Goal: Information Seeking & Learning: Find contact information

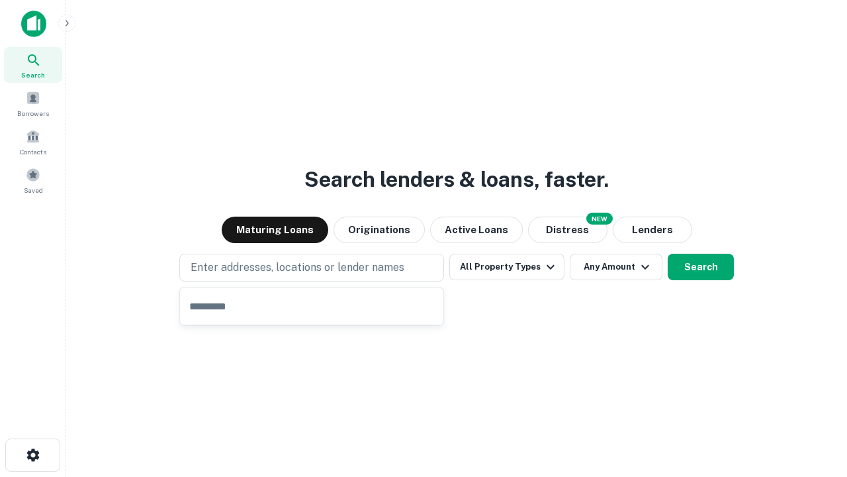
type input "**********"
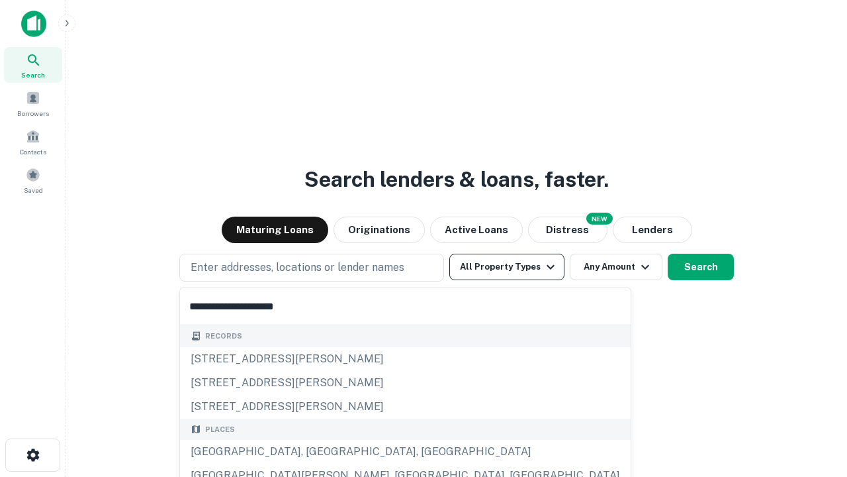
click at [316, 451] on div "Santa Monica, CA, USA" at bounding box center [405, 452] width 451 height 24
click at [507, 267] on button "All Property Types" at bounding box center [506, 267] width 115 height 26
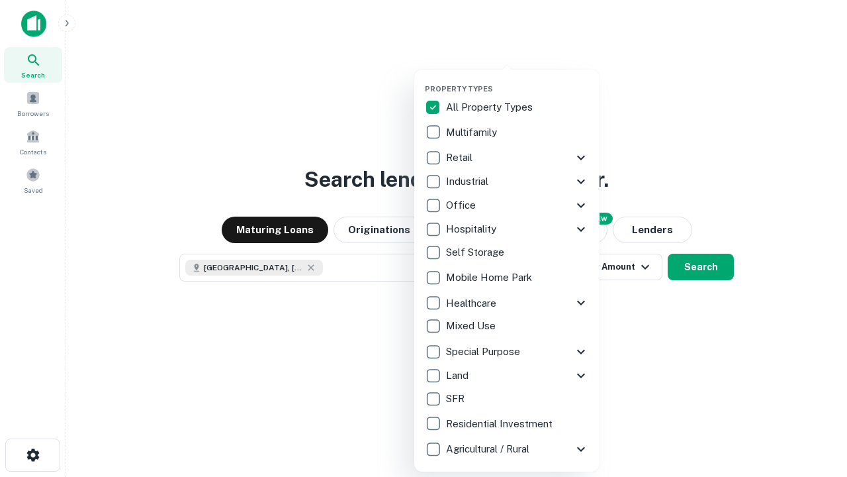
click at [518, 80] on button "button" at bounding box center [517, 80] width 185 height 1
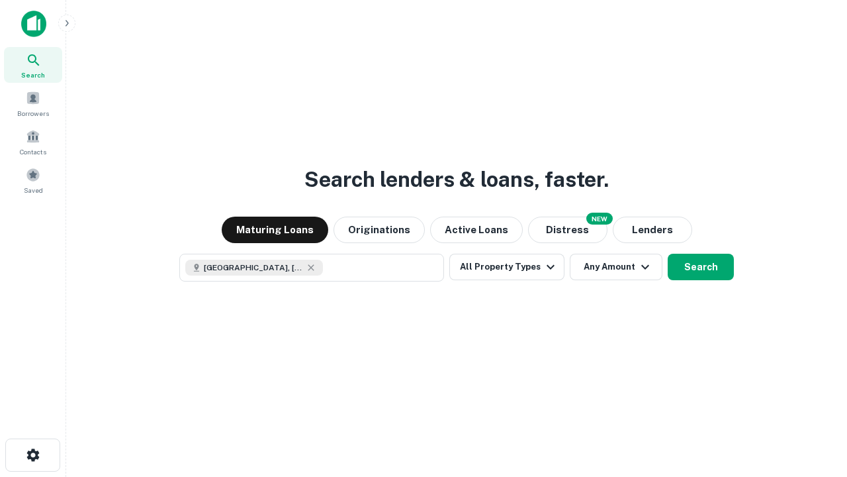
scroll to position [21, 0]
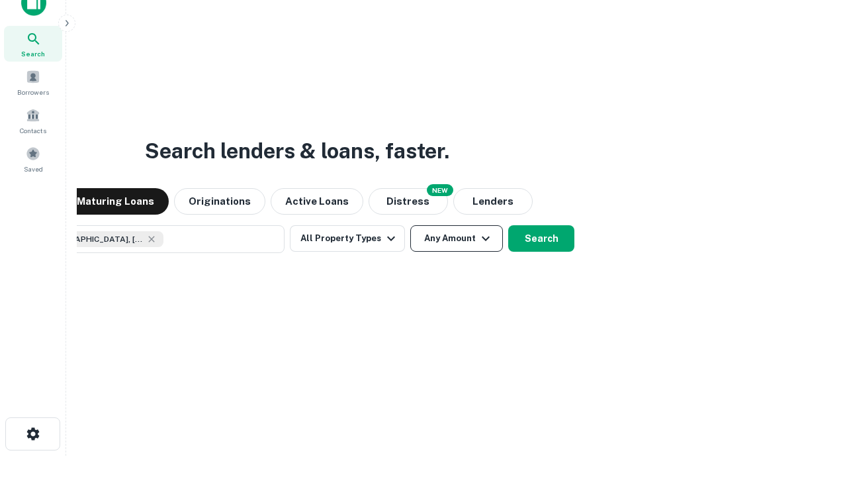
click at [410, 225] on button "Any Amount" at bounding box center [456, 238] width 93 height 26
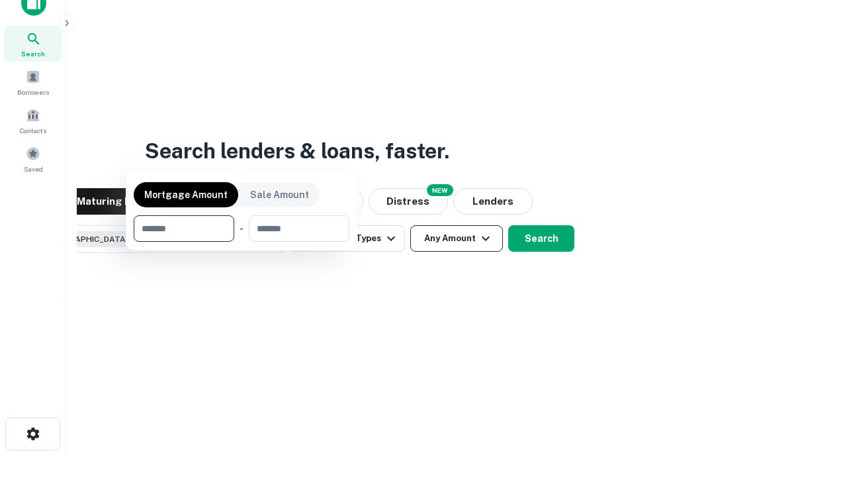
scroll to position [95, 375]
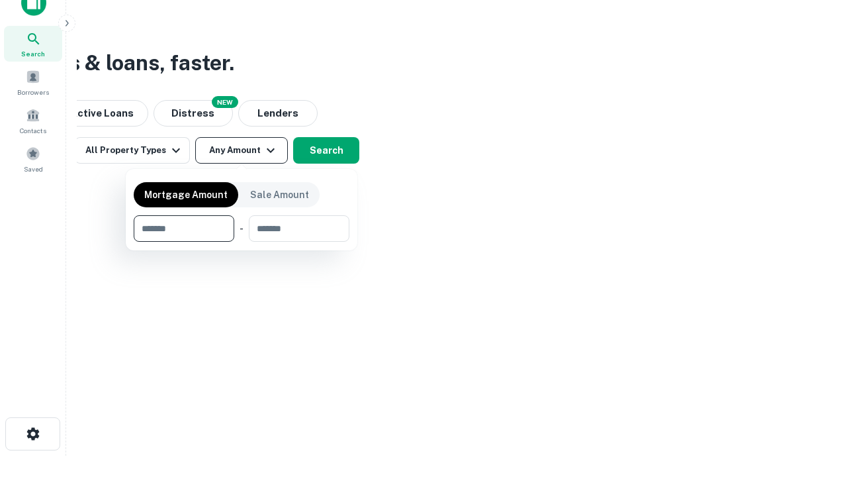
type input "*******"
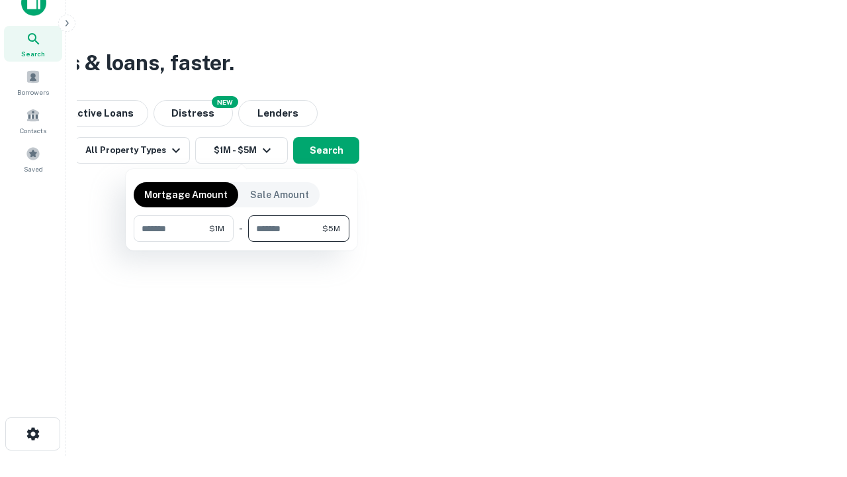
type input "*******"
click at [242, 242] on button "button" at bounding box center [242, 242] width 216 height 1
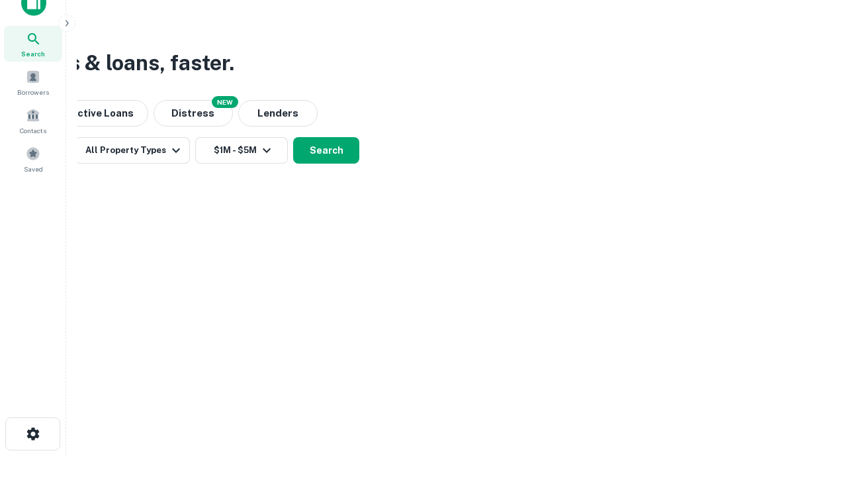
scroll to position [21, 0]
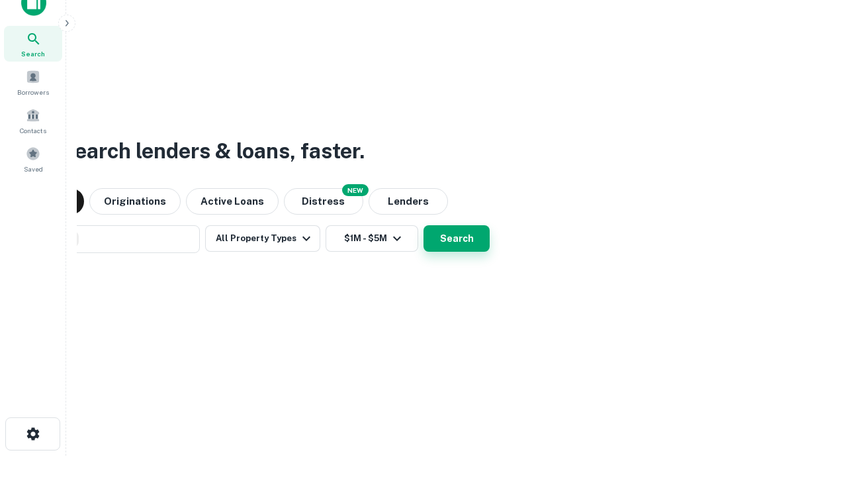
click at [424, 225] on button "Search" at bounding box center [457, 238] width 66 height 26
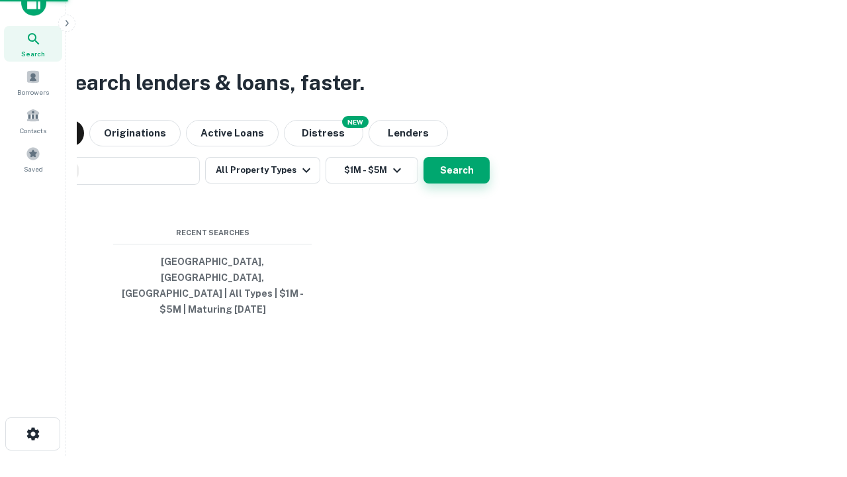
scroll to position [43, 375]
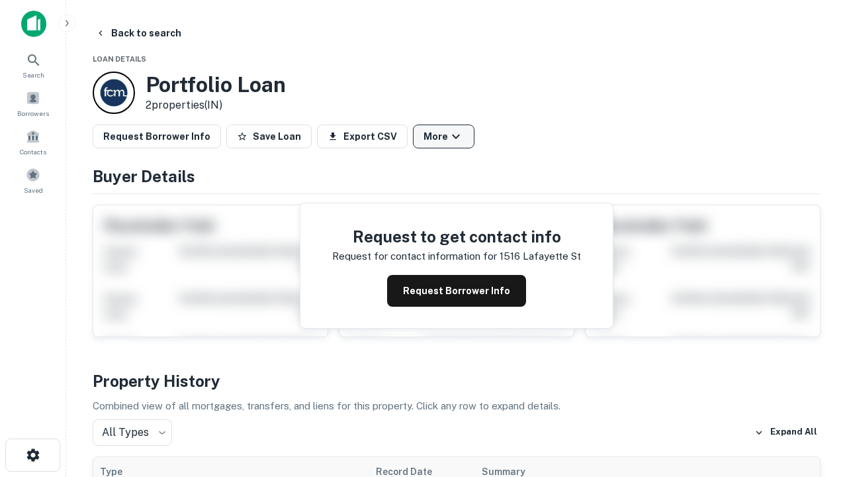
click at [443, 136] on button "More" at bounding box center [444, 136] width 62 height 24
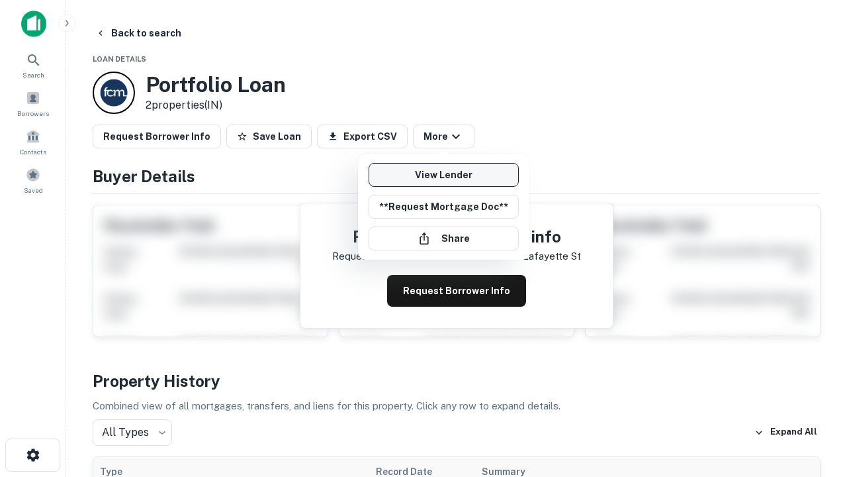
click at [443, 175] on link "View Lender" at bounding box center [444, 175] width 150 height 24
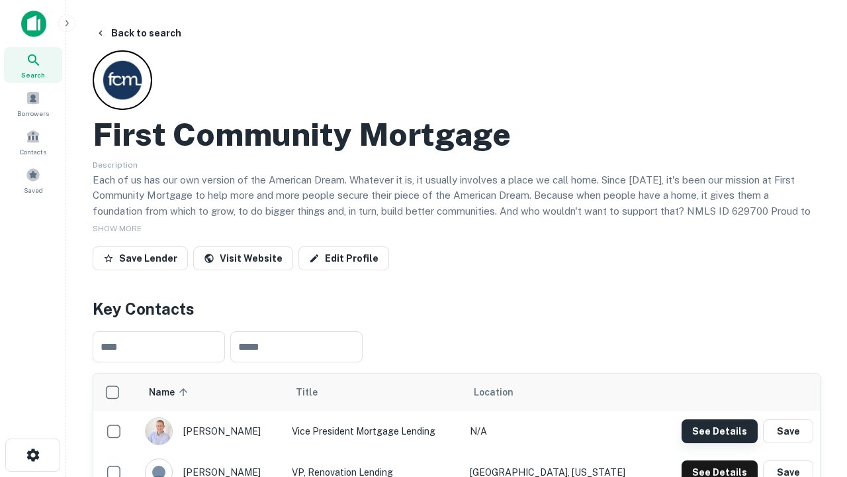
click at [720, 430] on button "See Details" at bounding box center [720, 431] width 76 height 24
click at [32, 455] on icon "button" at bounding box center [33, 455] width 16 height 16
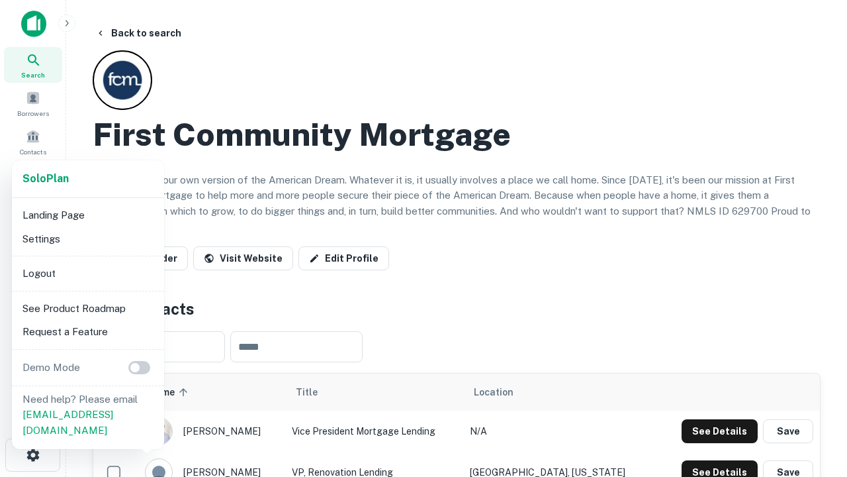
click at [87, 273] on li "Logout" at bounding box center [88, 273] width 142 height 24
